Goal: Transaction & Acquisition: Purchase product/service

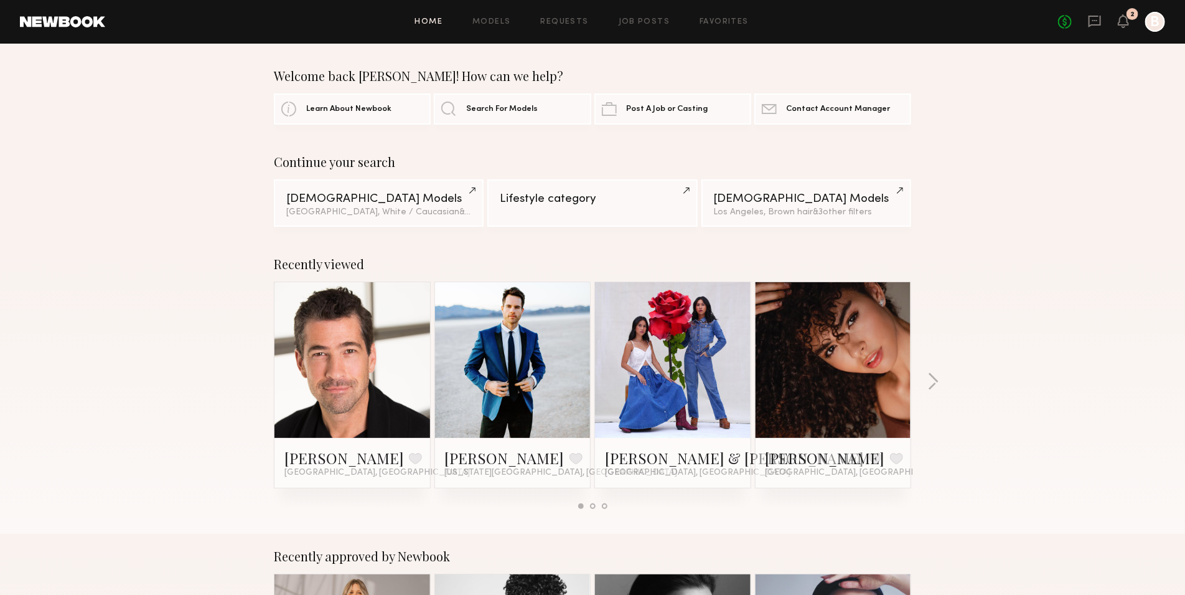
click at [1130, 24] on div "No fees up to $5,000 2 B" at bounding box center [1111, 22] width 107 height 20
click at [1124, 24] on icon at bounding box center [1124, 20] width 10 height 9
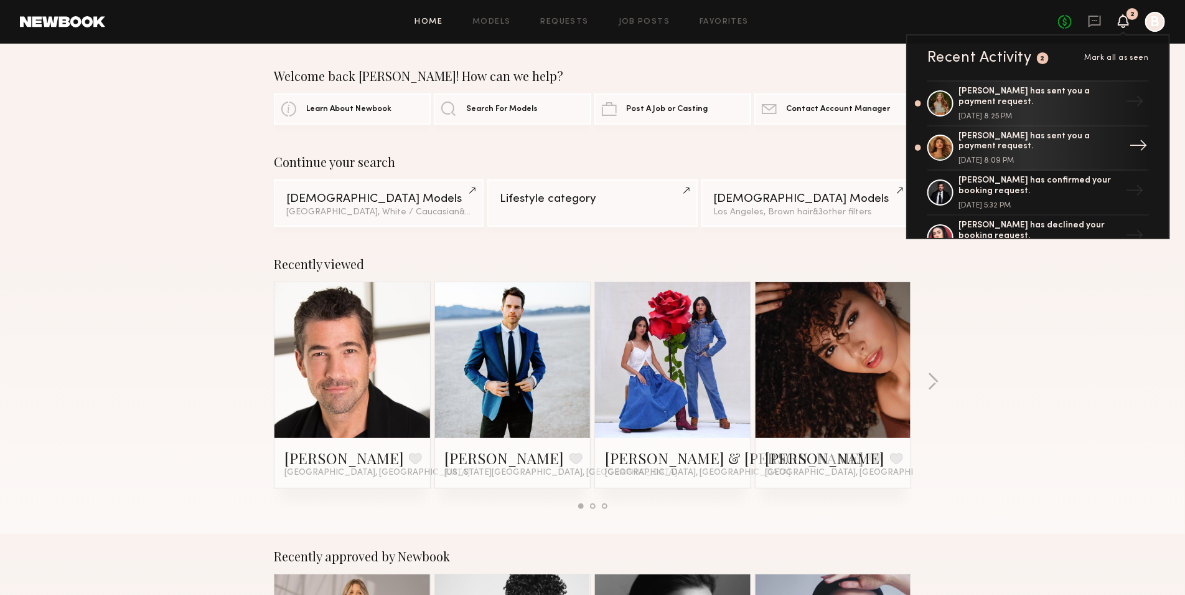
click at [1044, 157] on div "[DATE] 8:09 PM" at bounding box center [1040, 160] width 162 height 7
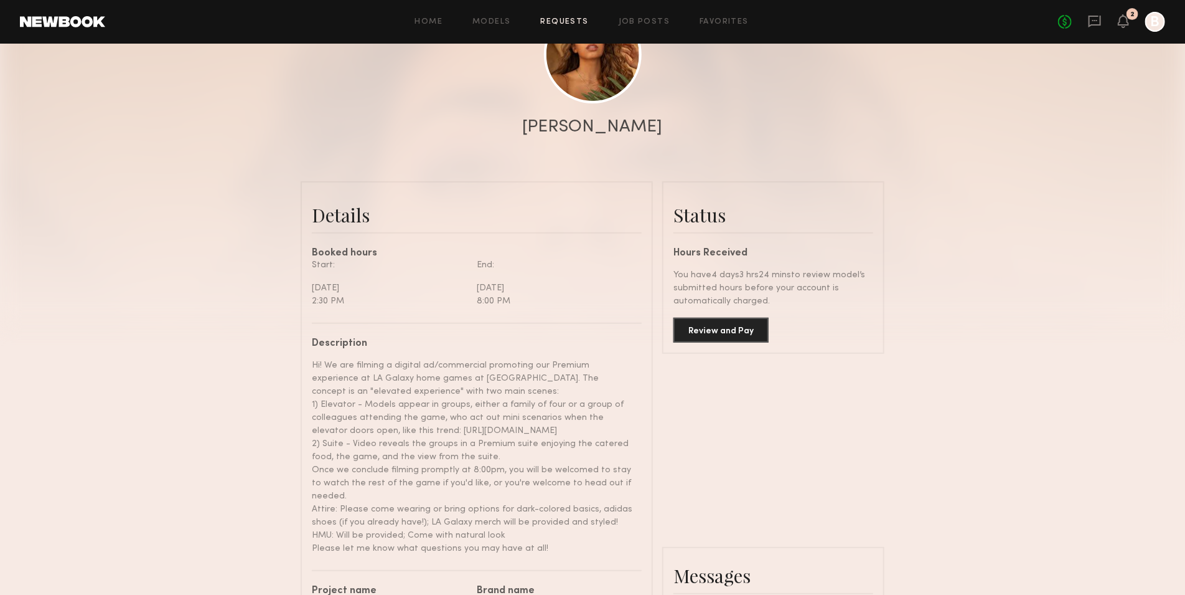
scroll to position [176, 0]
click at [764, 337] on button "Review and Pay" at bounding box center [721, 328] width 95 height 25
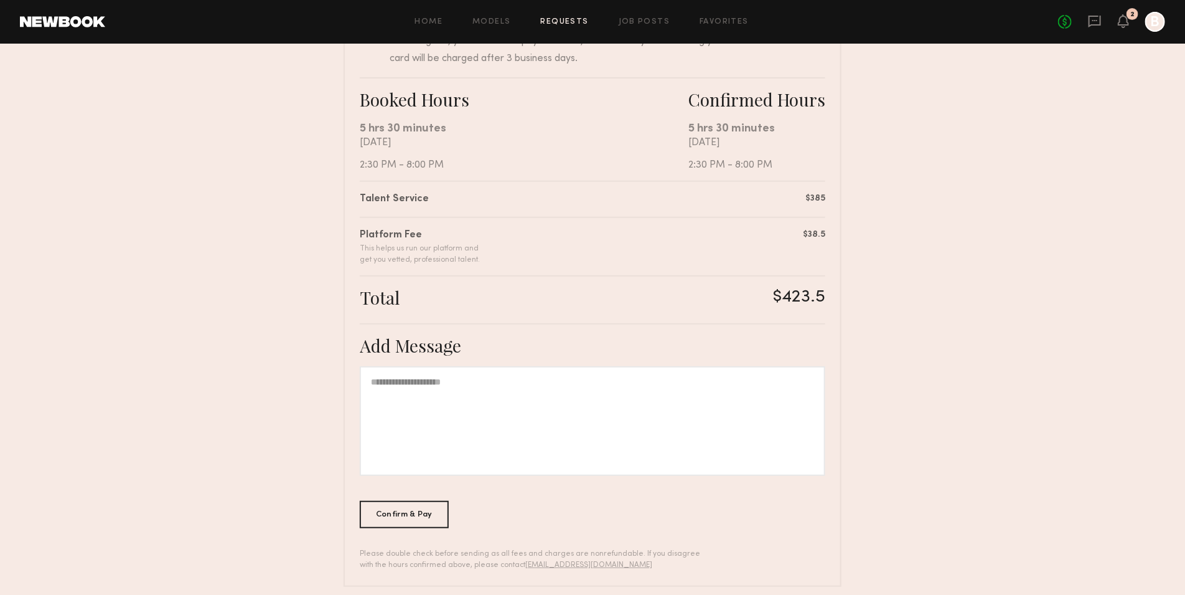
scroll to position [199, 0]
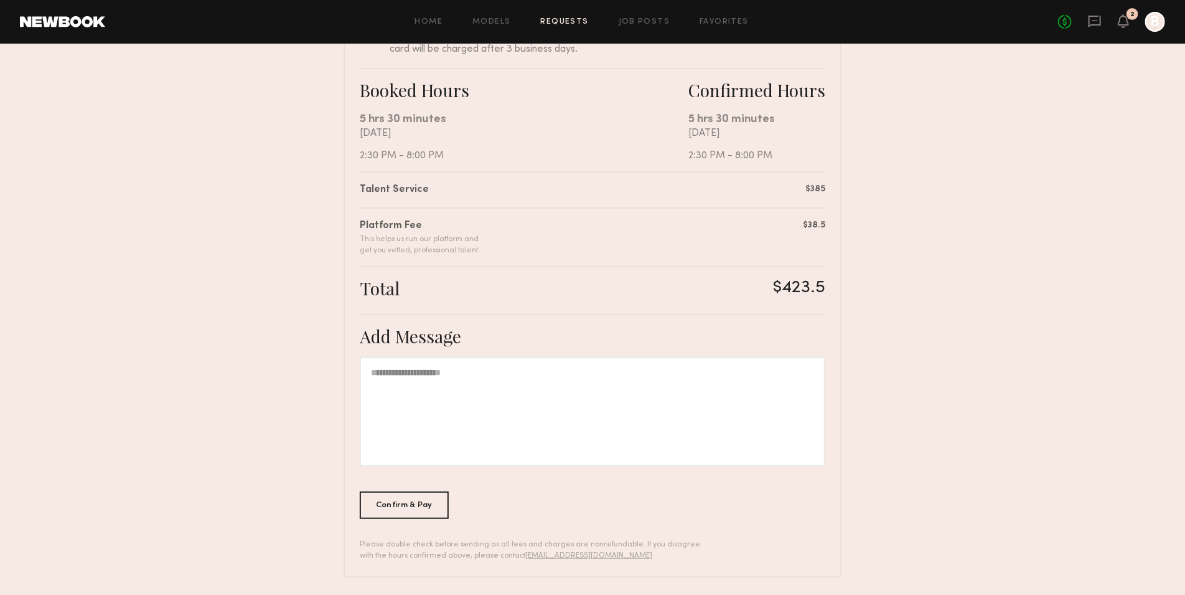
click at [735, 435] on div at bounding box center [593, 412] width 466 height 110
copy div "**********"
click at [964, 352] on nb-booking-payment "**********" at bounding box center [592, 221] width 1185 height 712
click at [742, 405] on div "**********" at bounding box center [593, 412] width 466 height 110
copy div "**********"
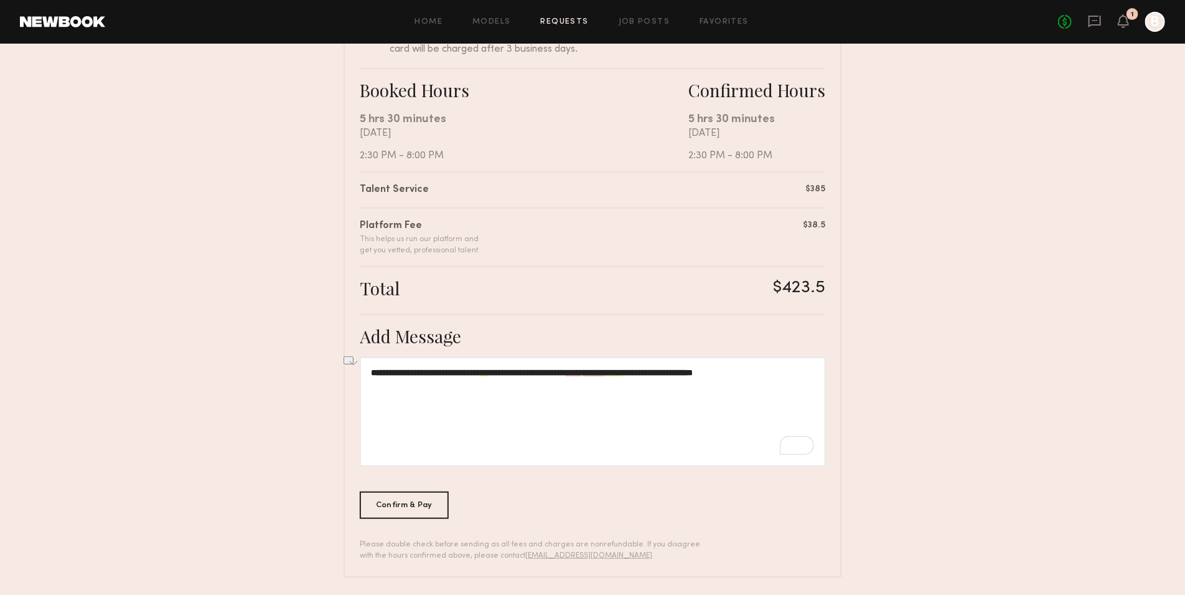
click at [977, 311] on nb-booking-payment "**********" at bounding box center [592, 221] width 1185 height 712
click at [426, 508] on div "Confirm & Pay" at bounding box center [404, 504] width 89 height 27
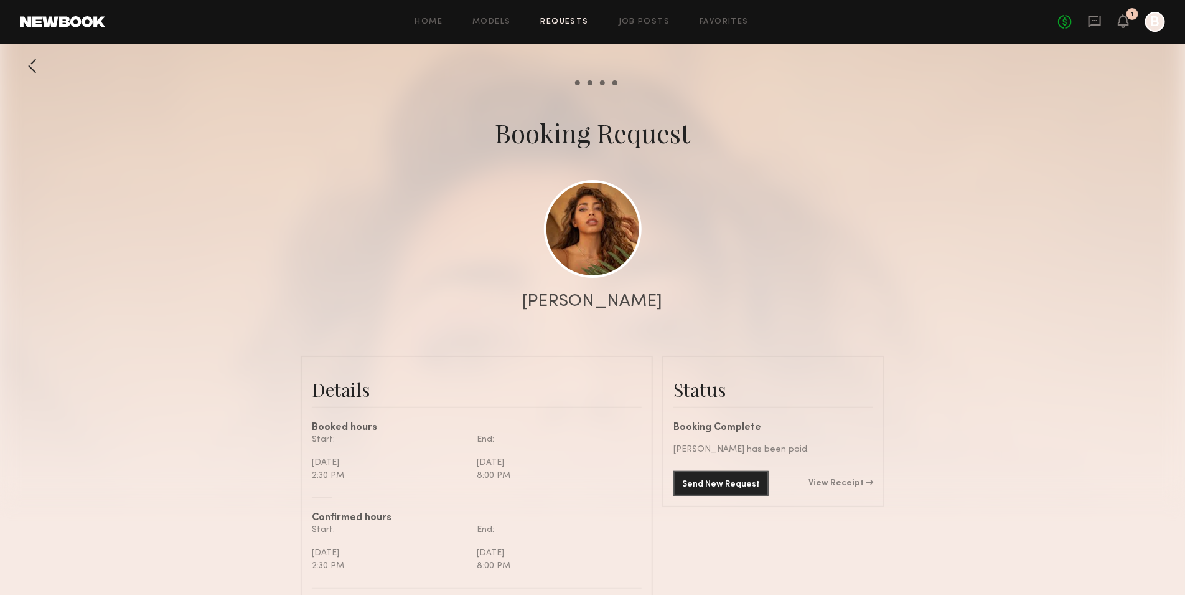
scroll to position [2, 0]
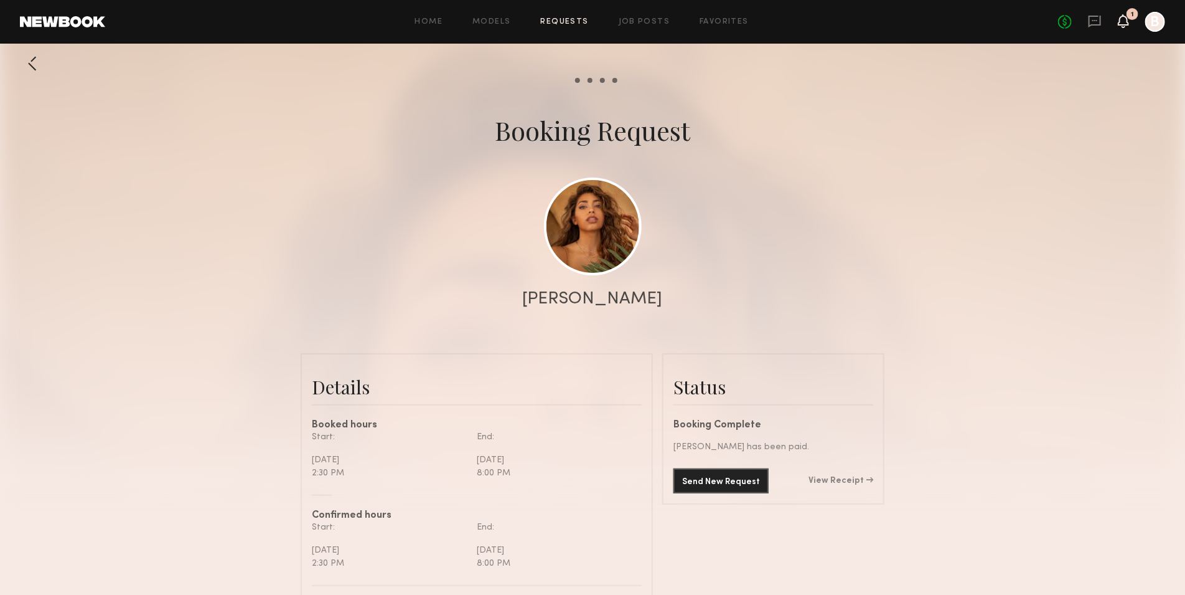
click at [1124, 24] on icon at bounding box center [1124, 20] width 10 height 9
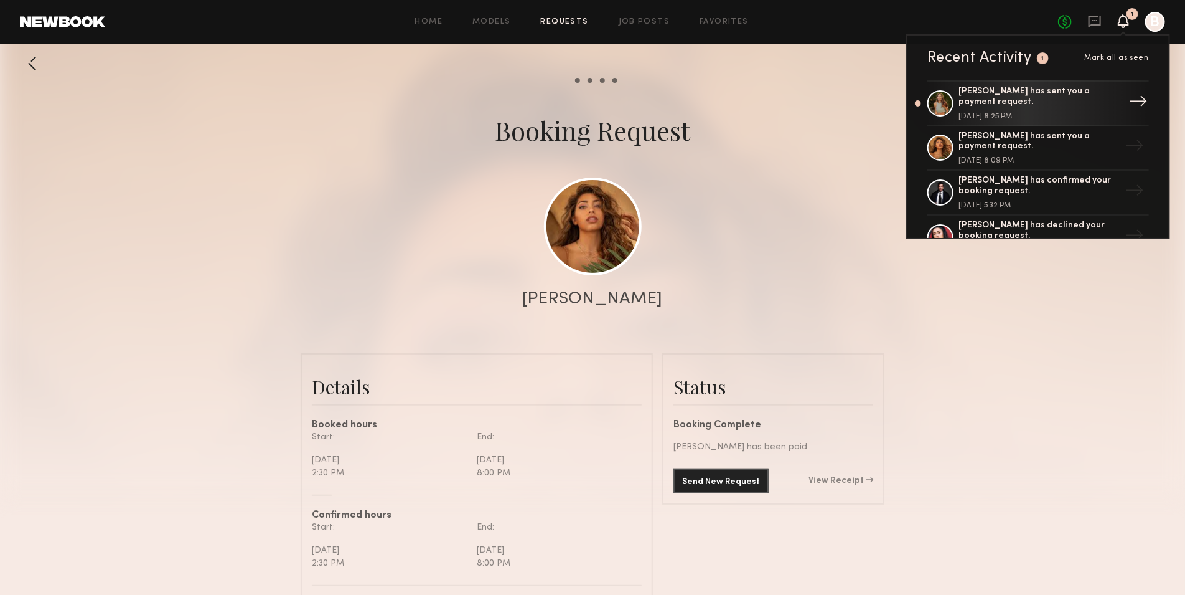
click at [1052, 113] on div "[DATE] 8:25 PM" at bounding box center [1040, 116] width 162 height 7
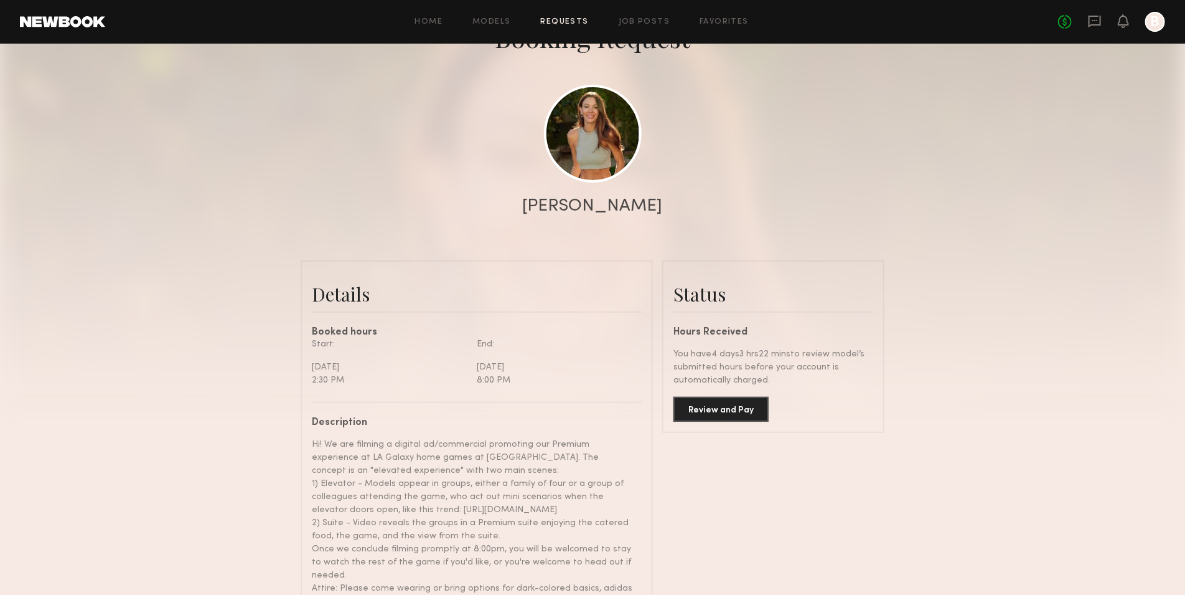
scroll to position [171, 0]
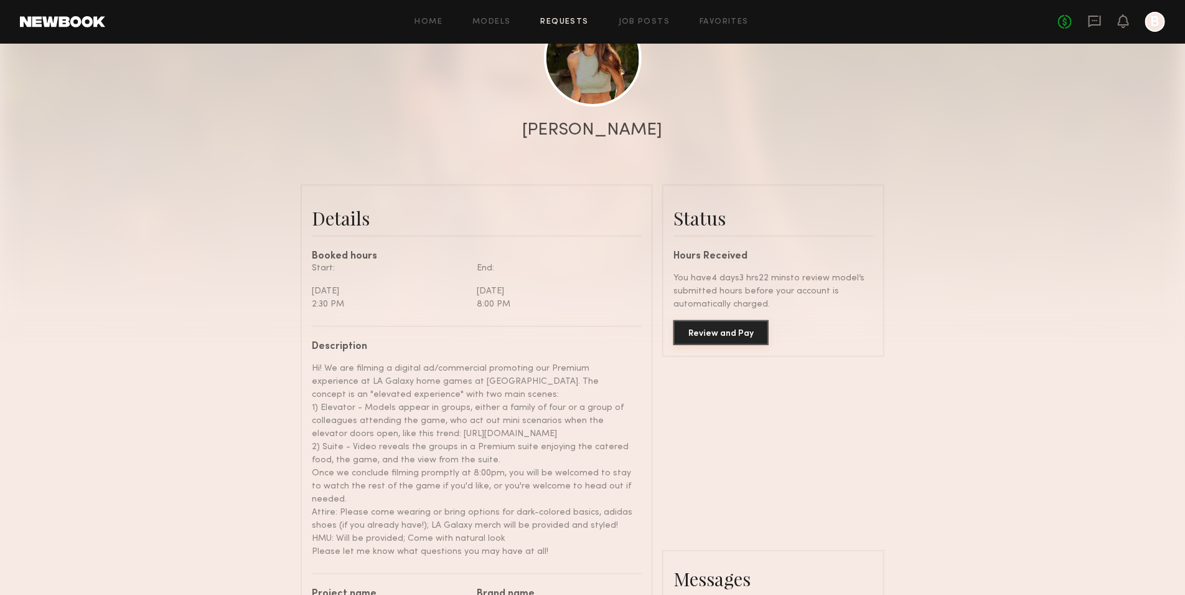
click at [706, 331] on button "Review and Pay" at bounding box center [721, 332] width 95 height 25
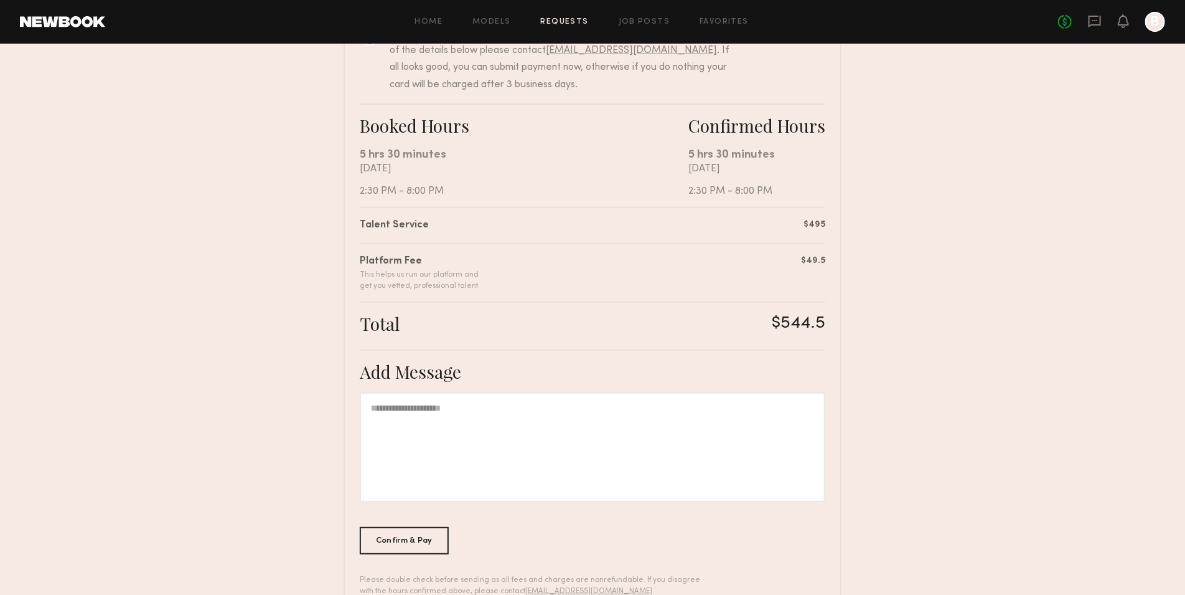
scroll to position [167, 0]
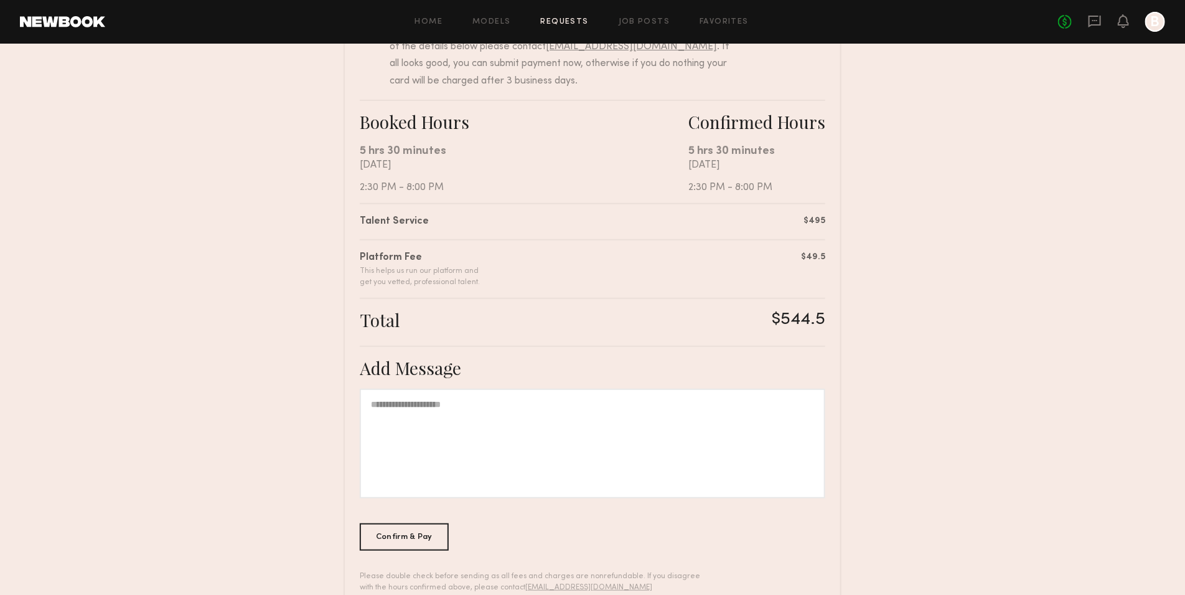
click at [705, 448] on div at bounding box center [593, 444] width 466 height 110
paste div "To enrich screen reader interactions, please activate Accessibility in Grammarl…"
click at [721, 458] on div "To enrich screen reader interactions, please activate Accessibility in Grammarl…" at bounding box center [593, 444] width 466 height 110
click at [599, 445] on div "To enrich screen reader interactions, please activate Accessibility in Grammarl…" at bounding box center [593, 444] width 466 height 110
copy div "**********"
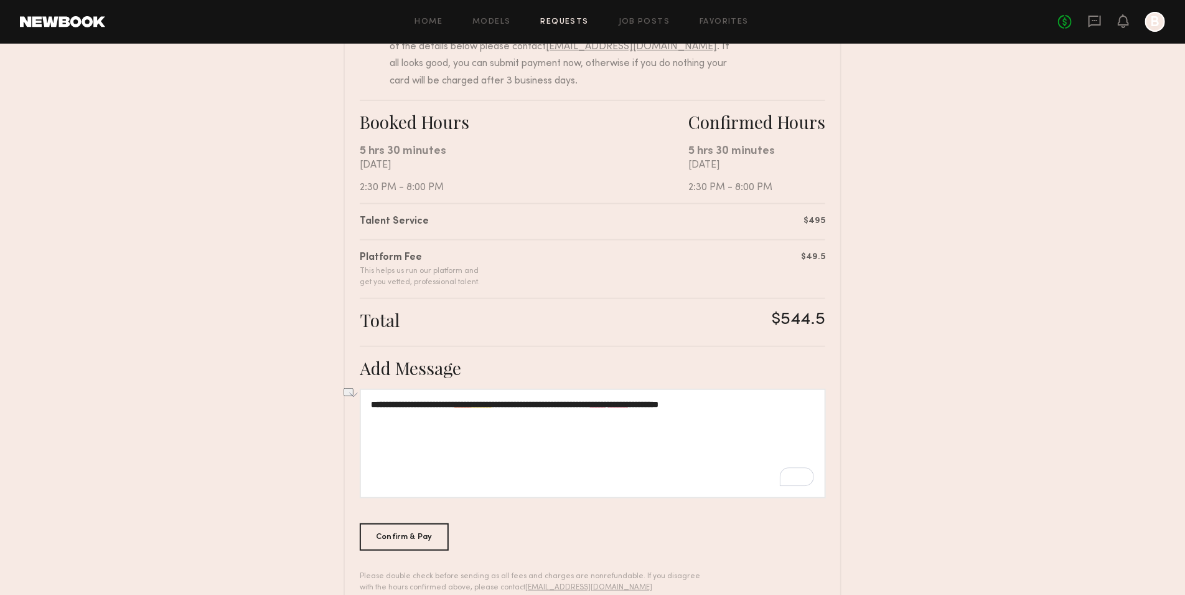
click at [591, 530] on div "**********" at bounding box center [593, 288] width 498 height 641
click at [418, 533] on div "Confirm & Pay" at bounding box center [404, 535] width 89 height 27
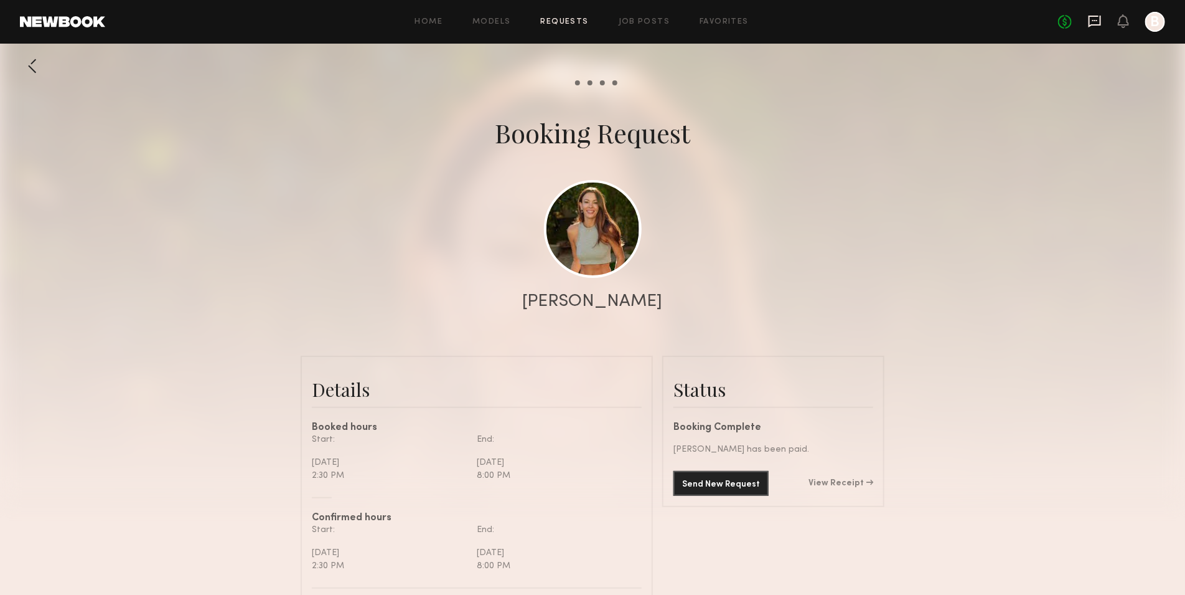
click at [1096, 23] on icon at bounding box center [1095, 22] width 12 height 12
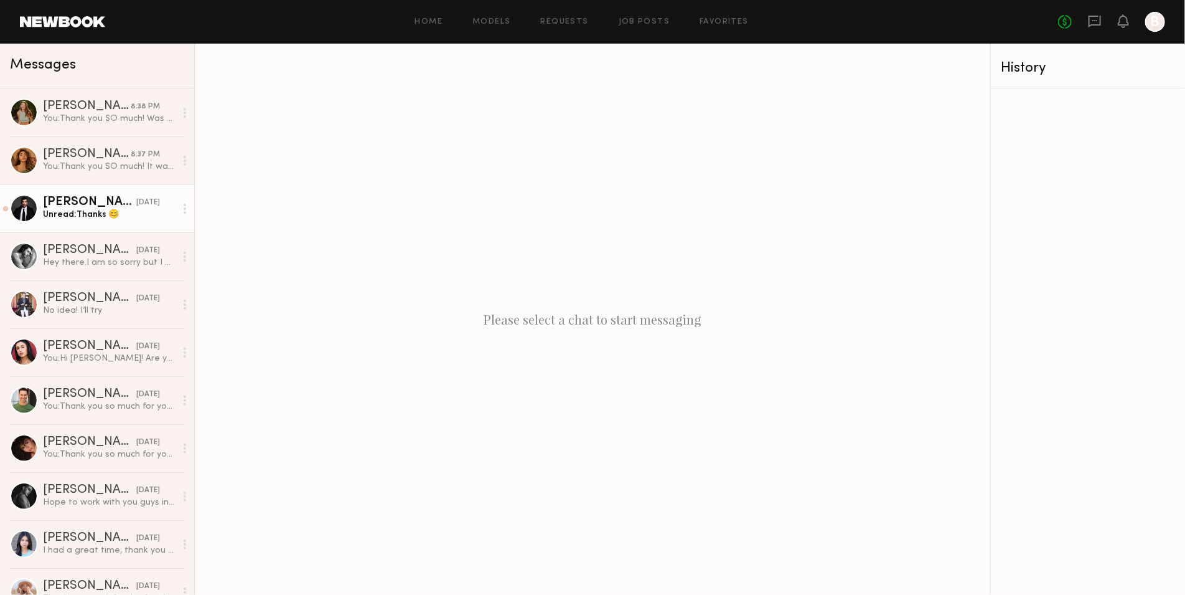
click at [109, 209] on div "Unread: Thanks 😊" at bounding box center [109, 215] width 133 height 12
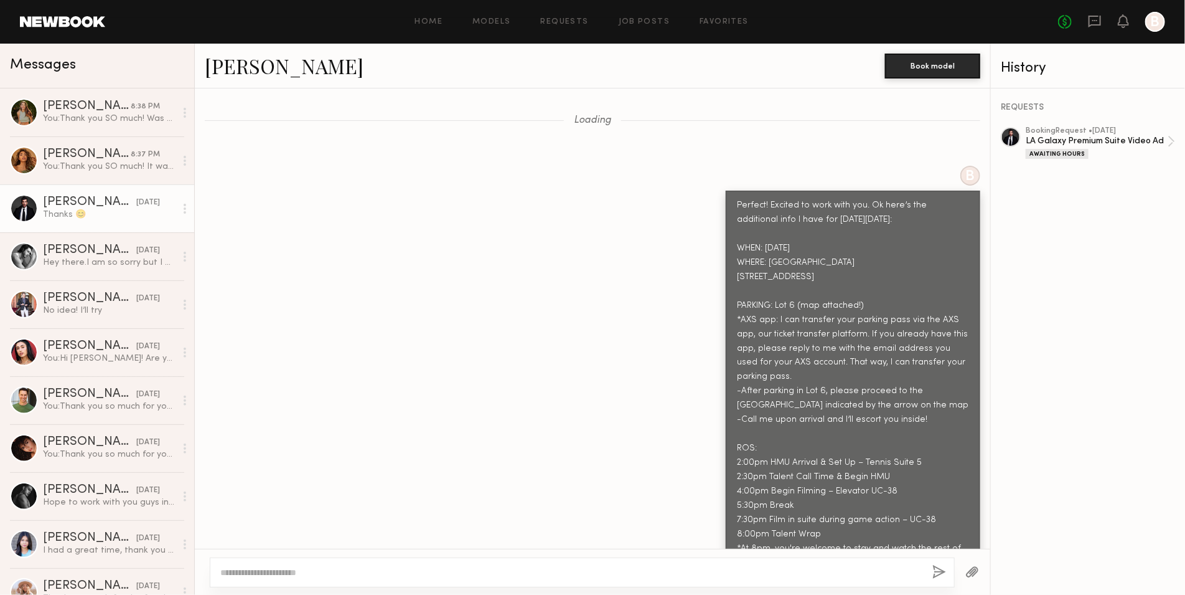
scroll to position [608, 0]
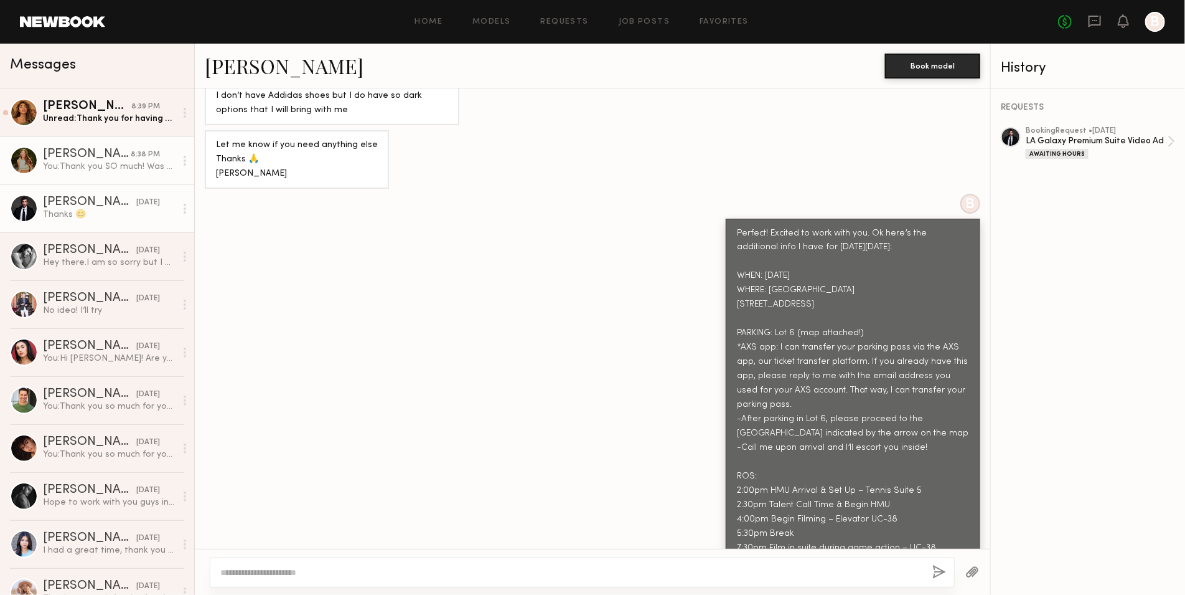
click at [103, 137] on link "[PERSON_NAME] 8:38 PM You: Thank you SO much! Was such a pleasure meeting you a…" at bounding box center [97, 160] width 194 height 48
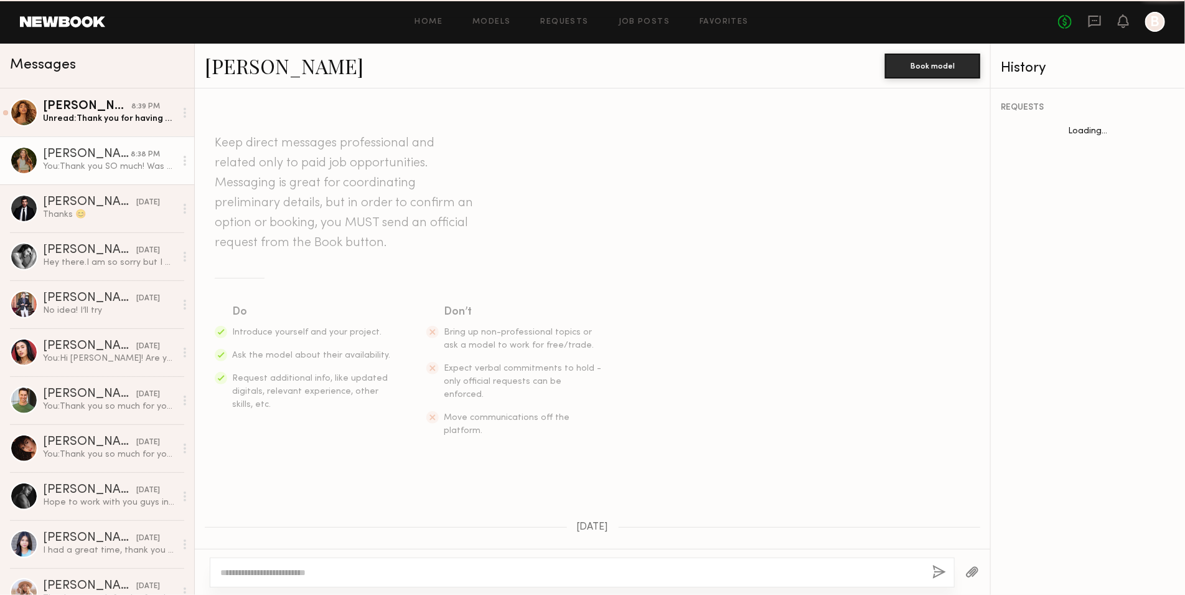
scroll to position [1741, 0]
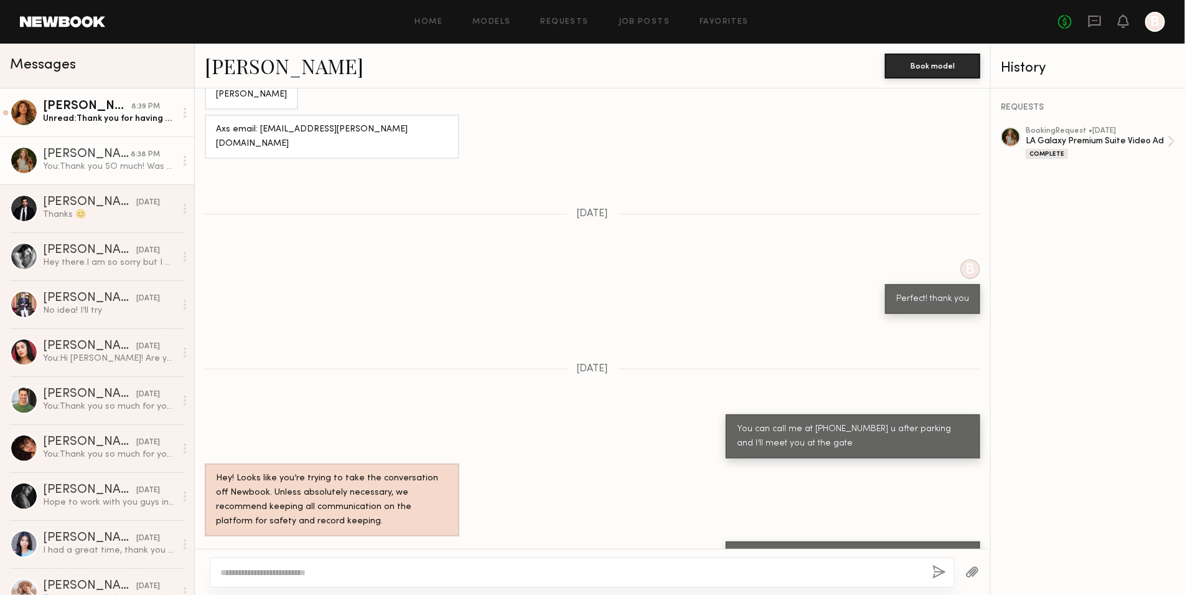
click at [126, 113] on div "Unread: Thank you for having me! It was so much fun I was glad to be apart of i…" at bounding box center [109, 119] width 133 height 12
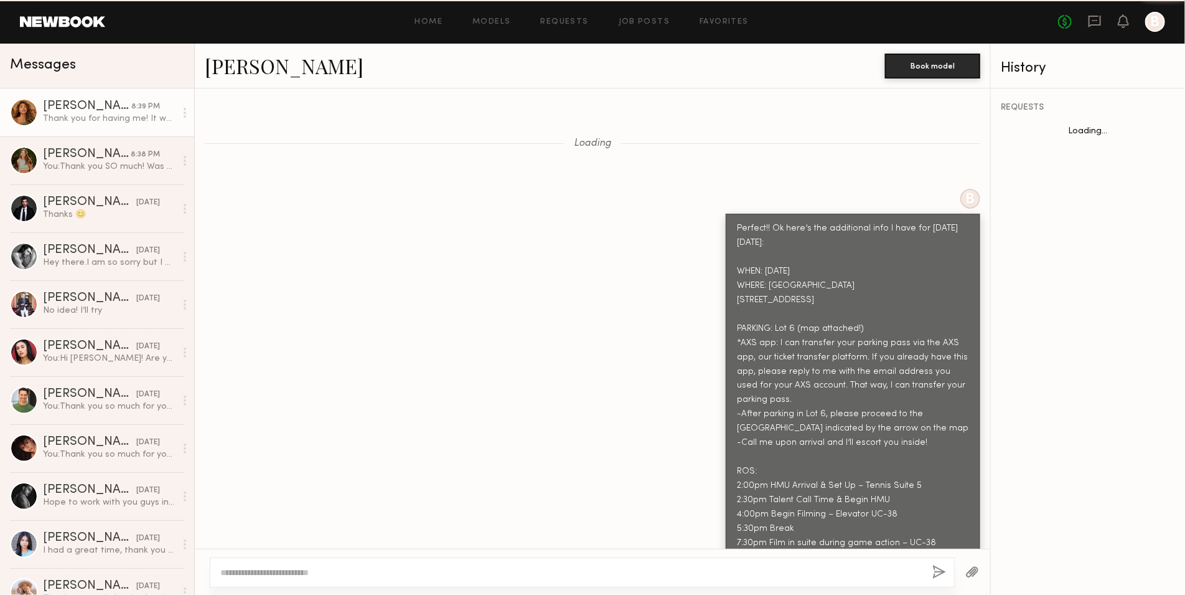
scroll to position [1141, 0]
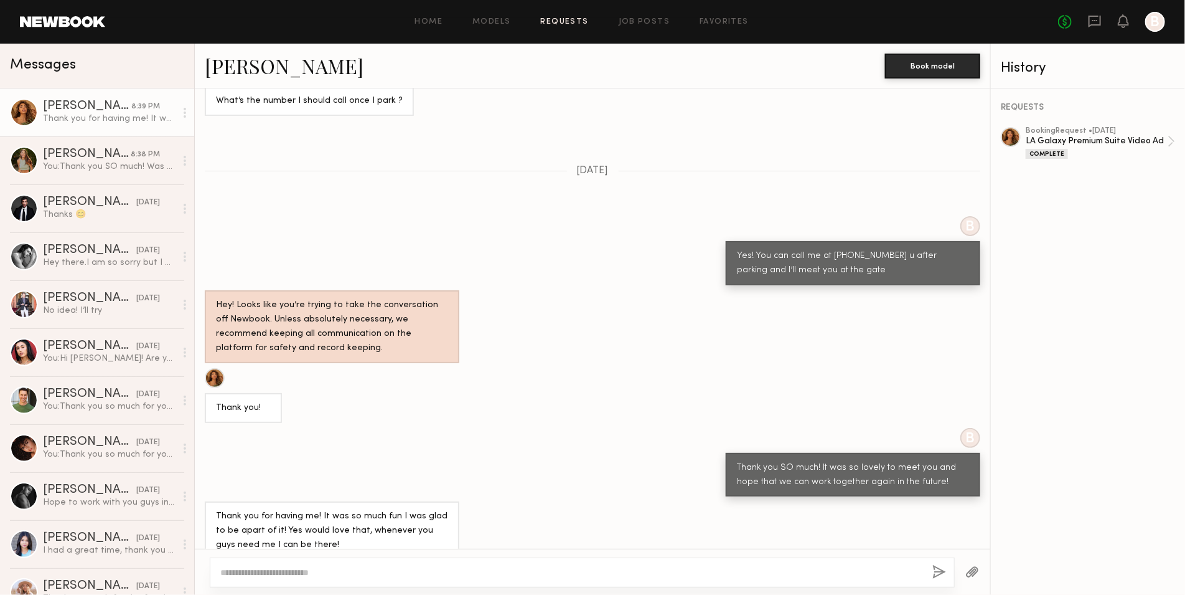
click at [562, 22] on link "Requests" at bounding box center [565, 22] width 48 height 8
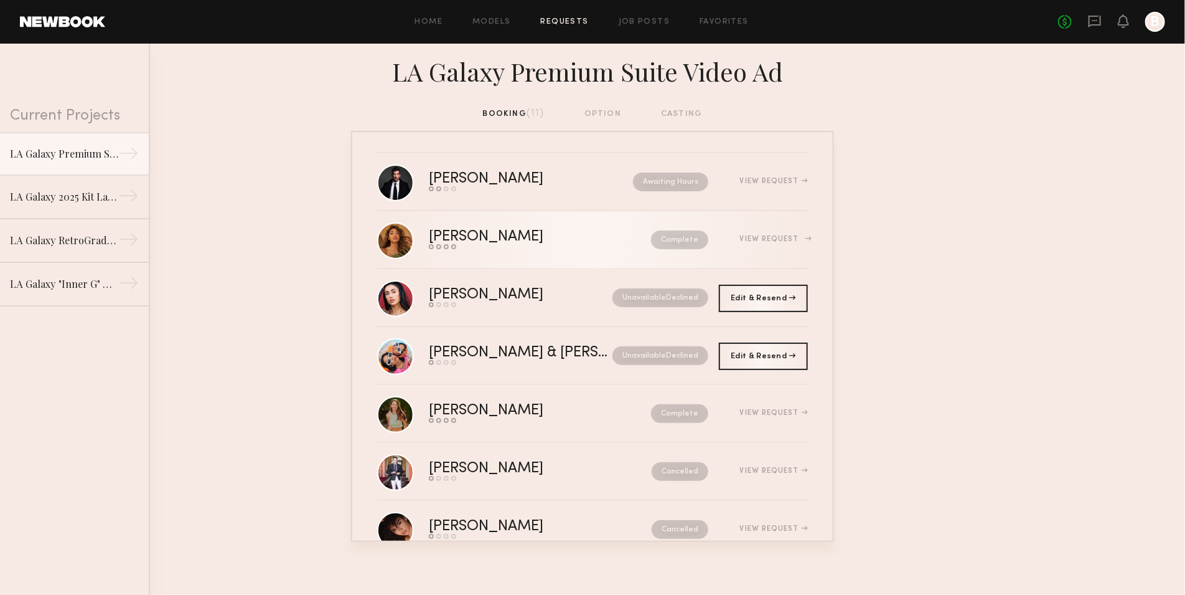
click at [539, 245] on div "Send request Model response Review hours worked Pay model" at bounding box center [513, 246] width 169 height 5
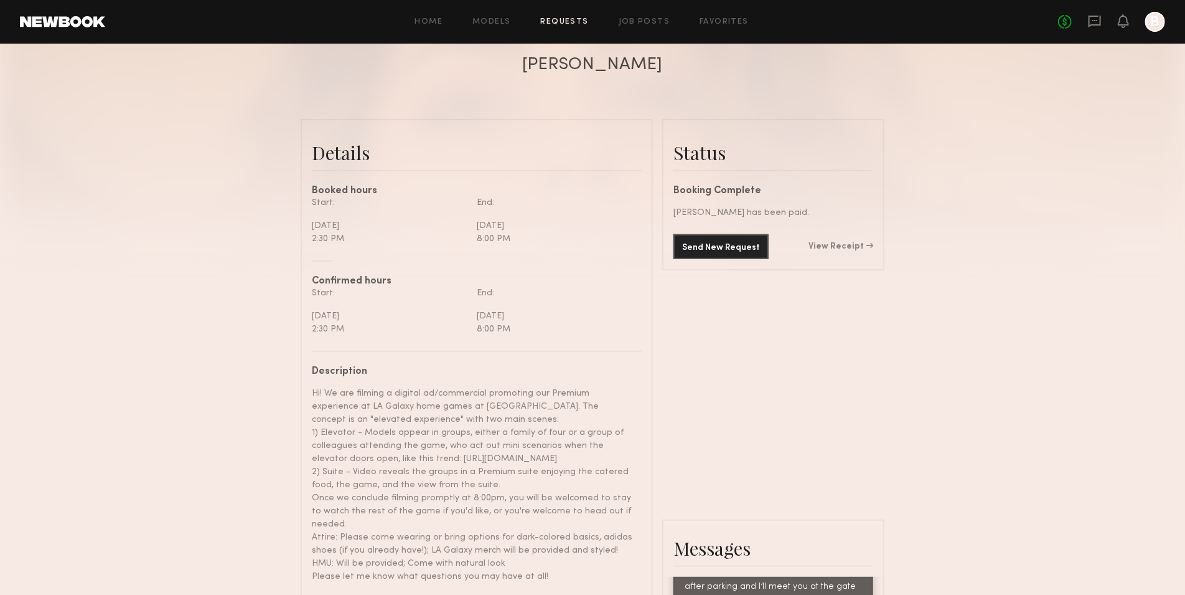
scroll to position [234, 0]
click at [855, 242] on div "Send New Request View Receipt" at bounding box center [774, 249] width 200 height 25
click at [850, 248] on link "View Receipt" at bounding box center [841, 249] width 65 height 9
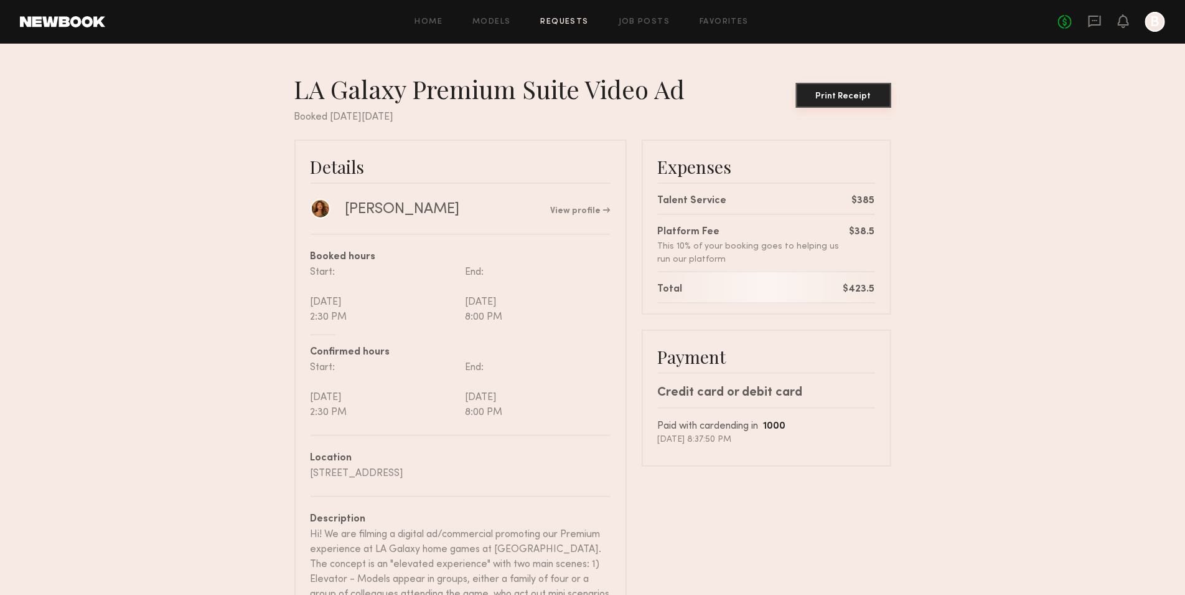
click at [872, 94] on div "Print Receipt" at bounding box center [843, 96] width 85 height 9
click at [973, 146] on nb-booking-receipt "LA Galaxy Premium Suite Video Ad Print Receipt Booked [DATE][DATE] Details [PER…" at bounding box center [592, 453] width 1185 height 760
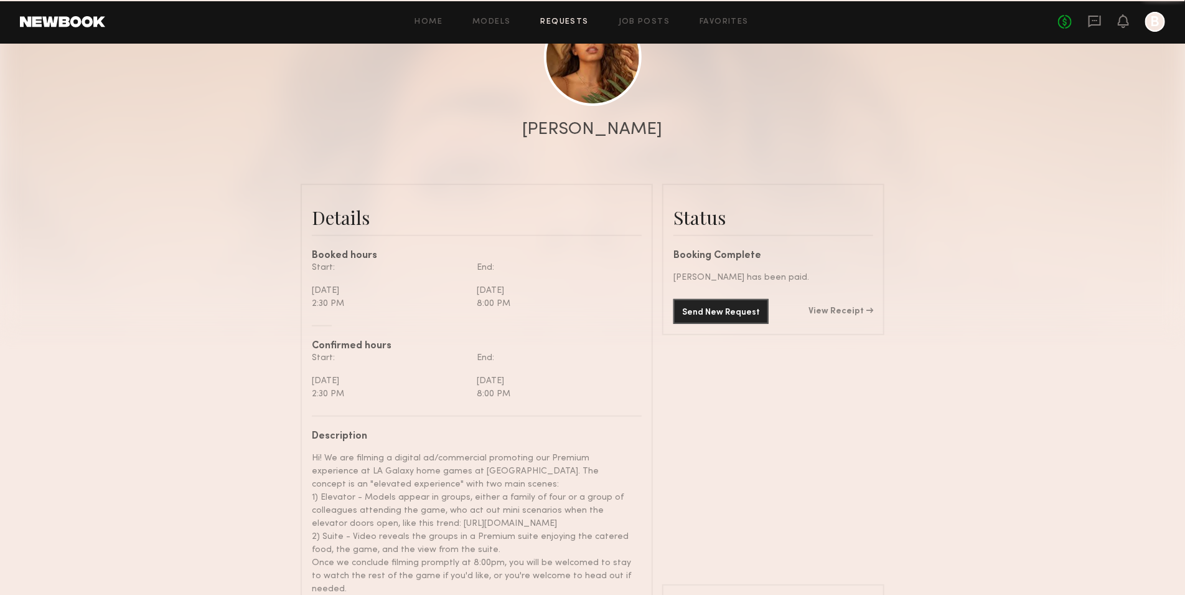
scroll to position [1455, 0]
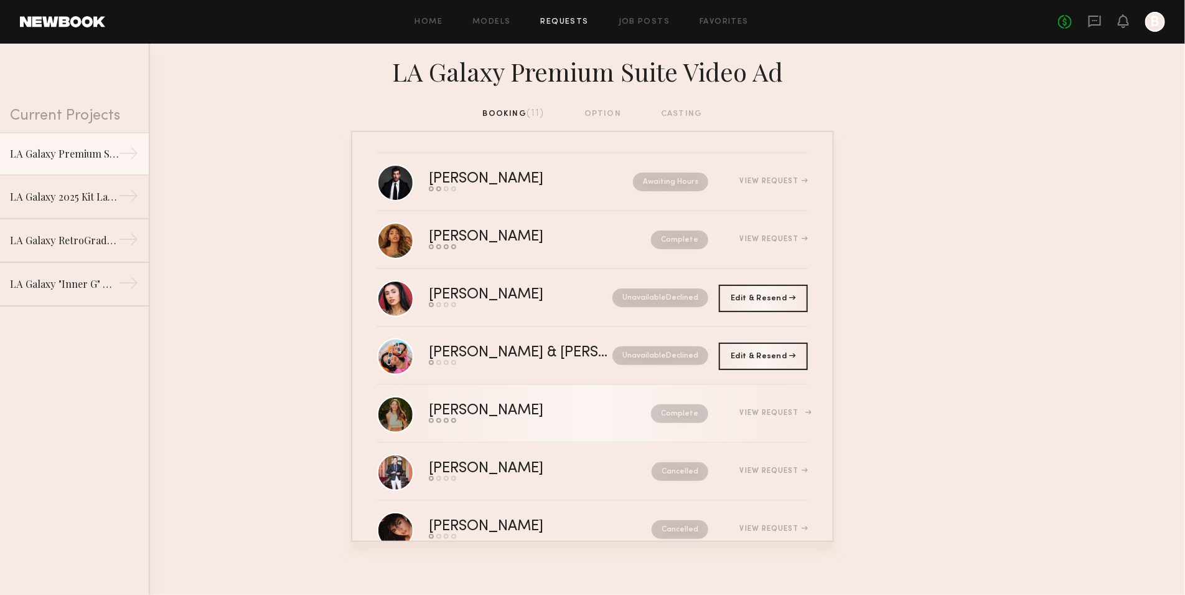
click at [533, 420] on div "Send request Model response Review hours worked Pay model" at bounding box center [513, 420] width 169 height 5
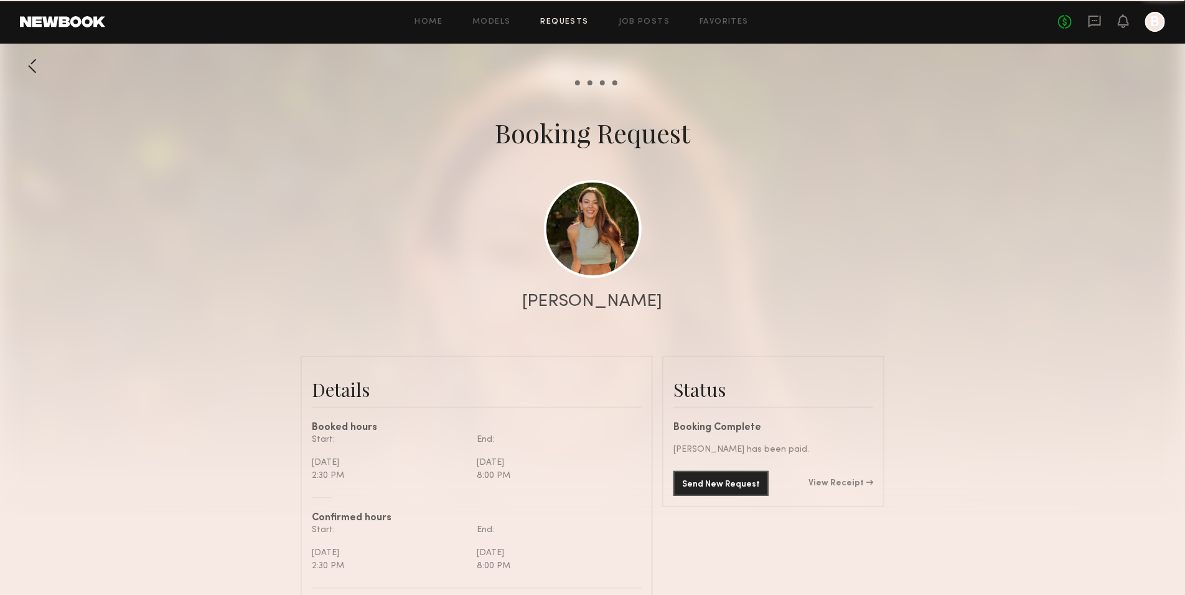
scroll to position [2175, 0]
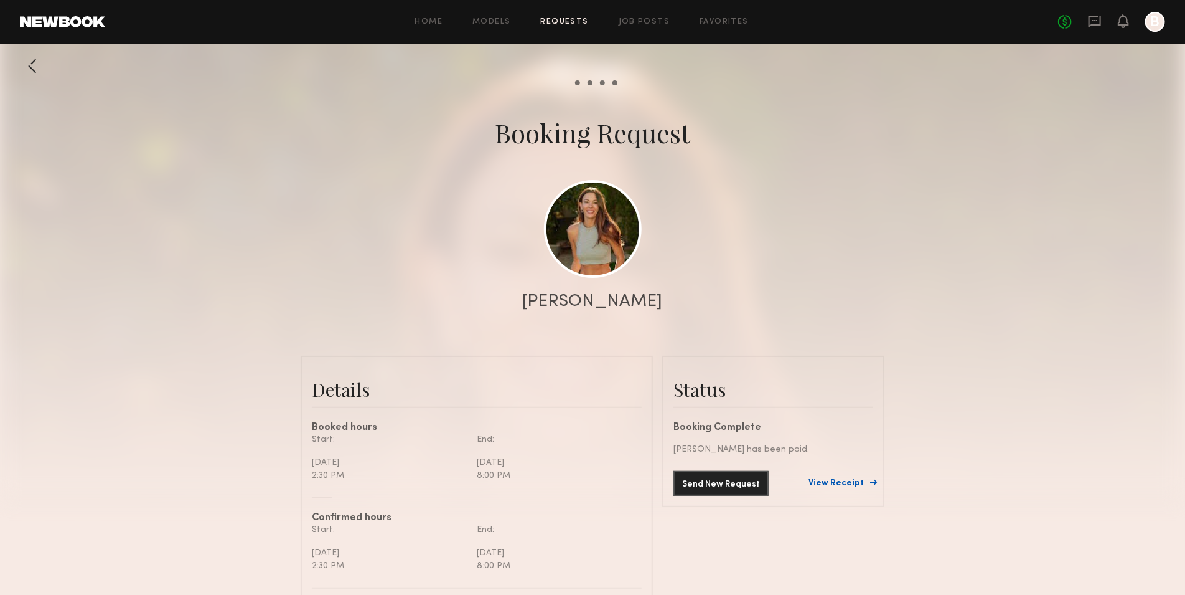
click at [839, 479] on link "View Receipt" at bounding box center [841, 483] width 65 height 9
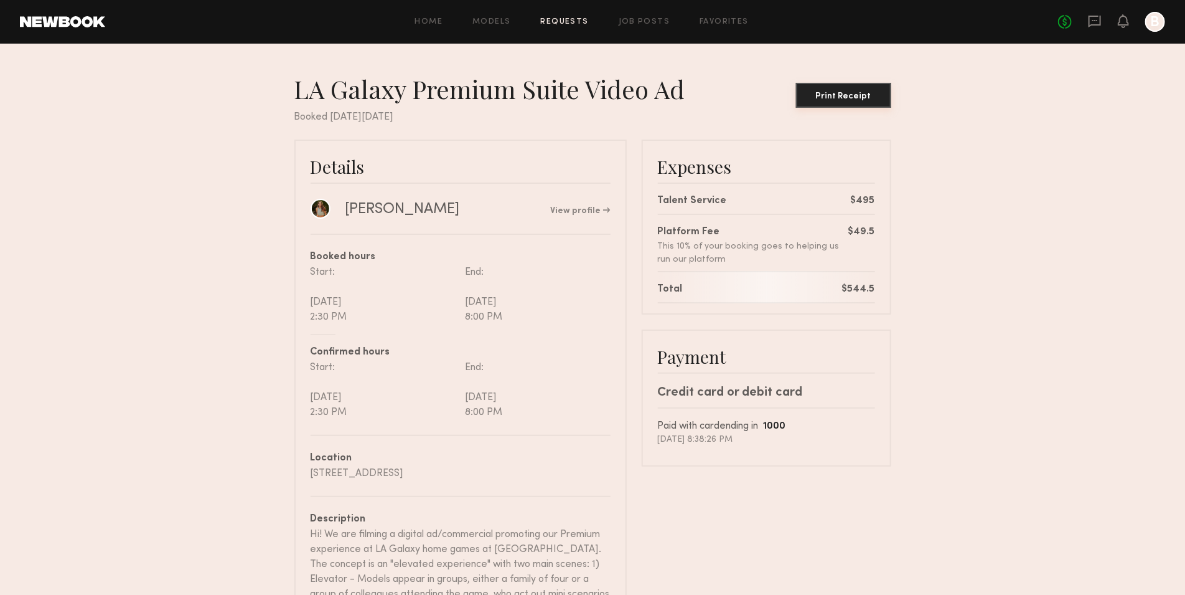
click at [835, 100] on div "Print Receipt" at bounding box center [843, 96] width 85 height 9
click at [959, 209] on nb-booking-receipt "LA Galaxy Premium Suite Video Ad Print Receipt Booked [DATE][DATE] Details [PER…" at bounding box center [592, 453] width 1185 height 760
